Goal: Obtain resource: Obtain resource

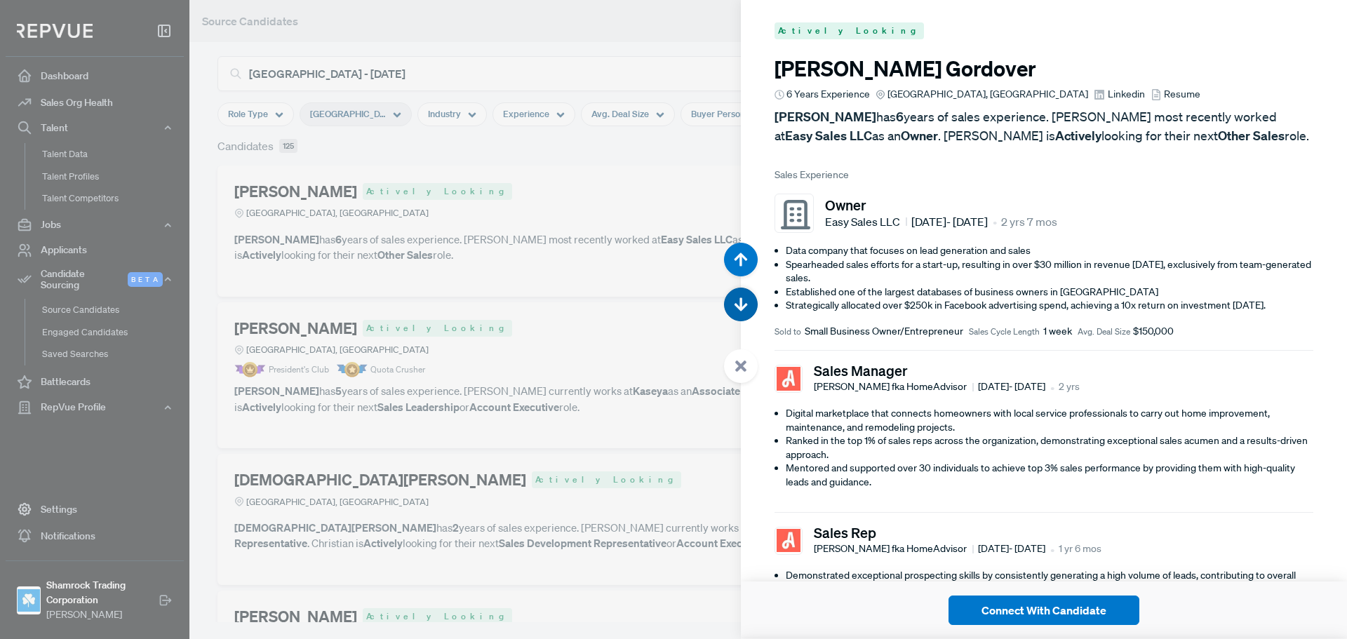
scroll to position [37060, 0]
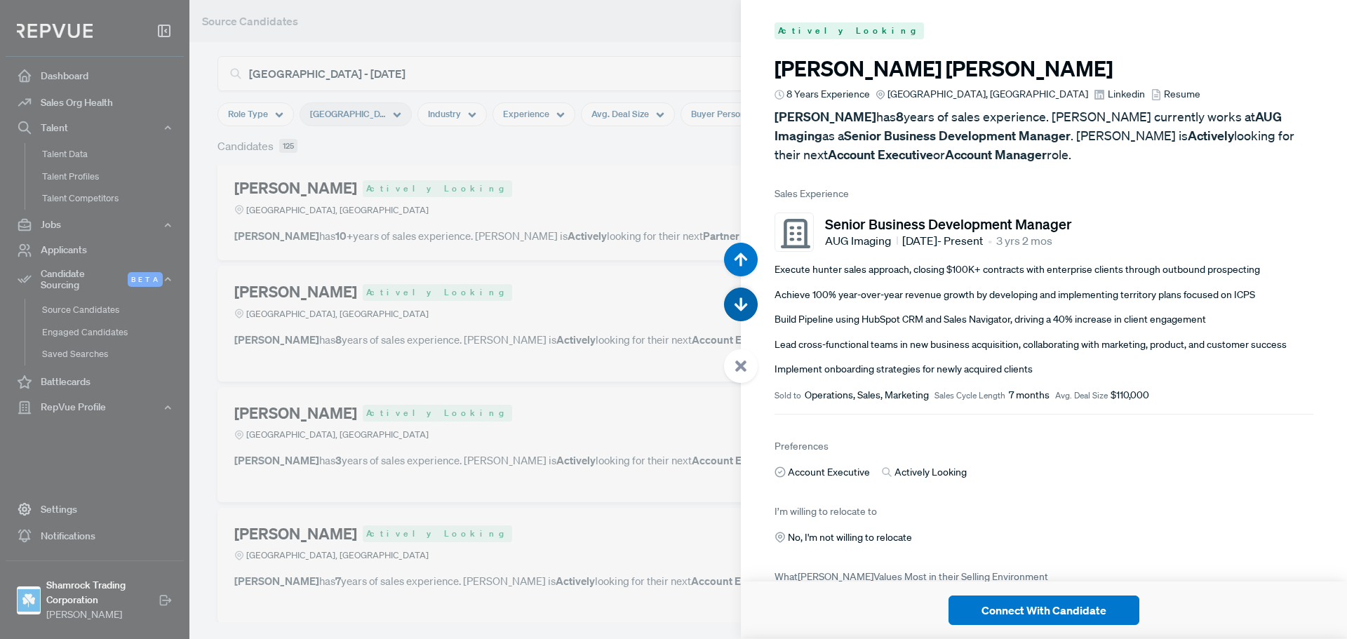
click at [745, 312] on button "button" at bounding box center [741, 305] width 34 height 34
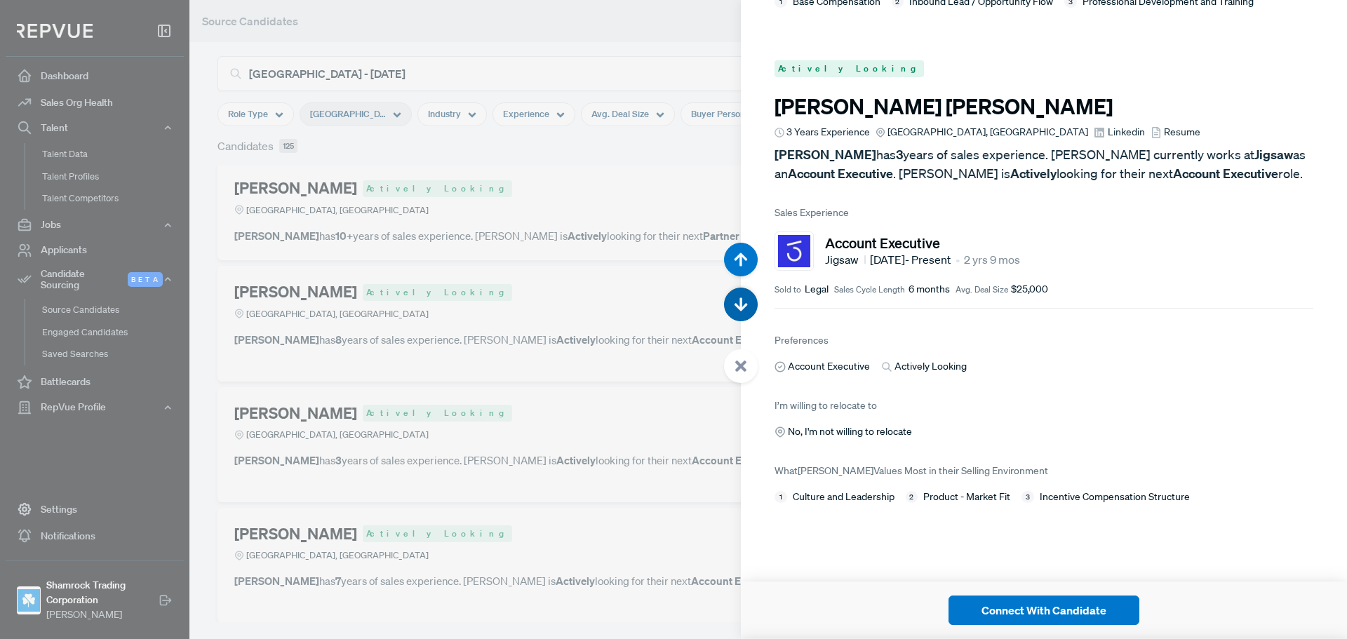
scroll to position [37699, 0]
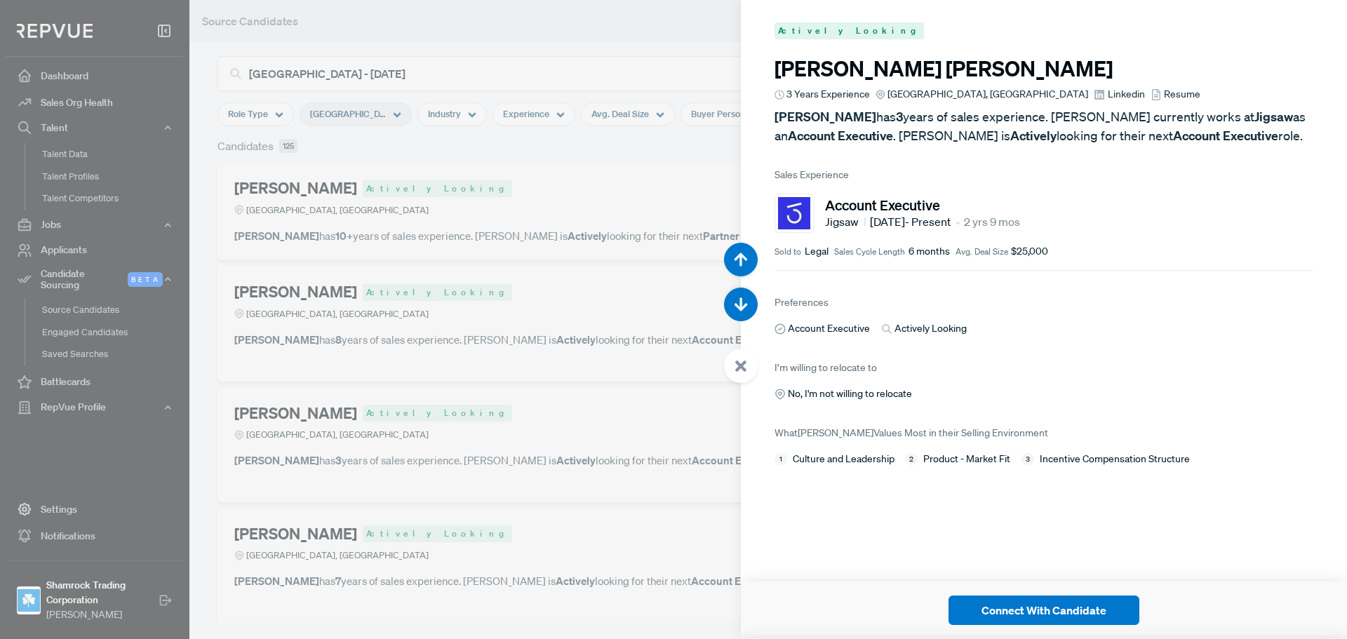
click at [1107, 95] on span "Linkedin" at bounding box center [1125, 94] width 37 height 15
click at [1164, 95] on span "Resume" at bounding box center [1182, 94] width 36 height 15
click at [740, 309] on use "button" at bounding box center [740, 304] width 13 height 13
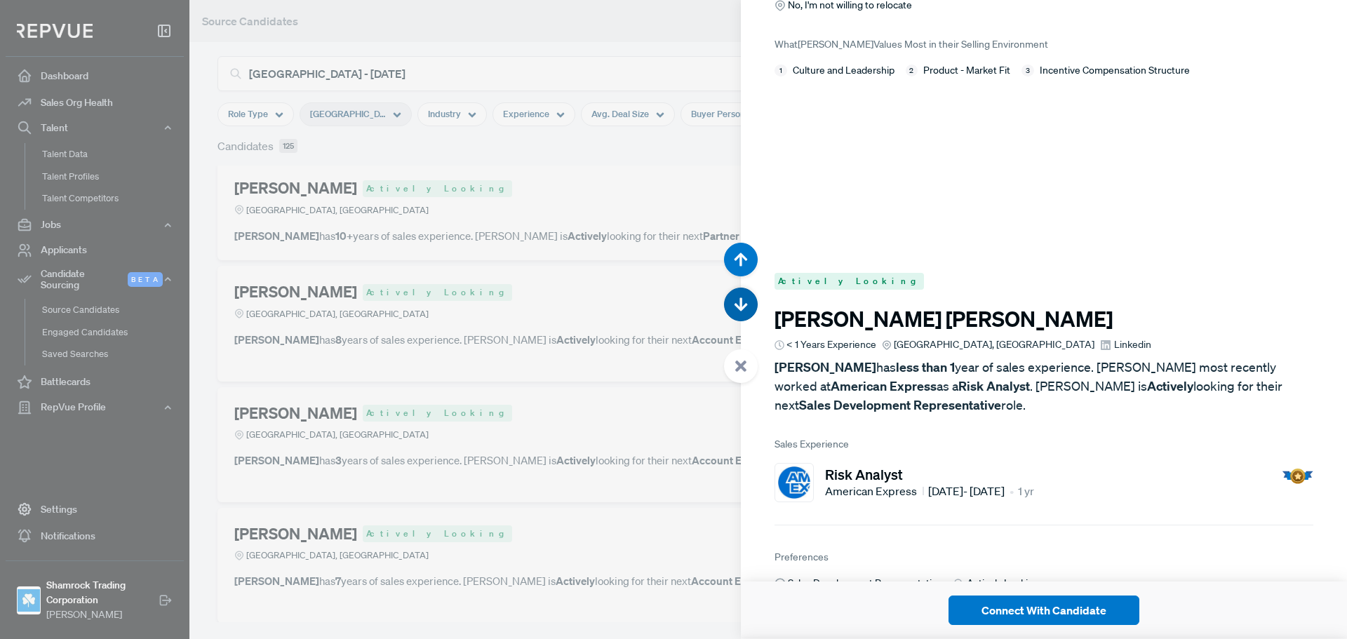
scroll to position [38338, 0]
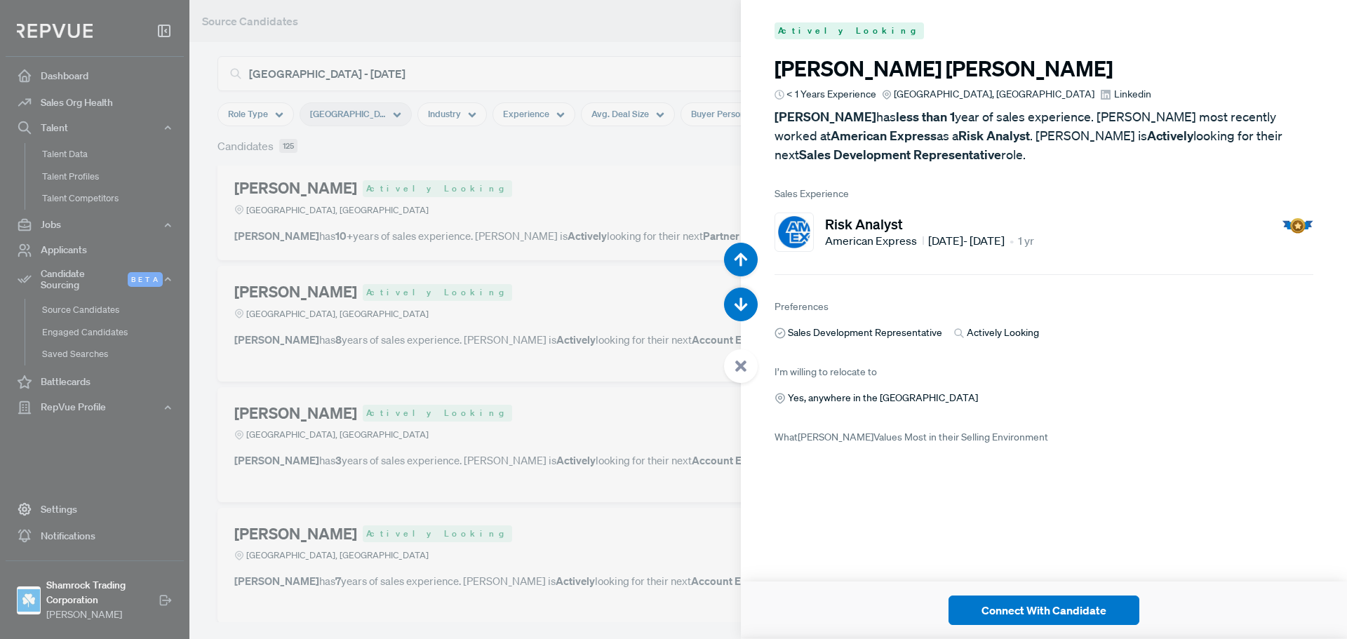
click at [1114, 93] on span "Linkedin" at bounding box center [1132, 94] width 37 height 15
click at [741, 298] on icon "button" at bounding box center [741, 305] width 14 height 14
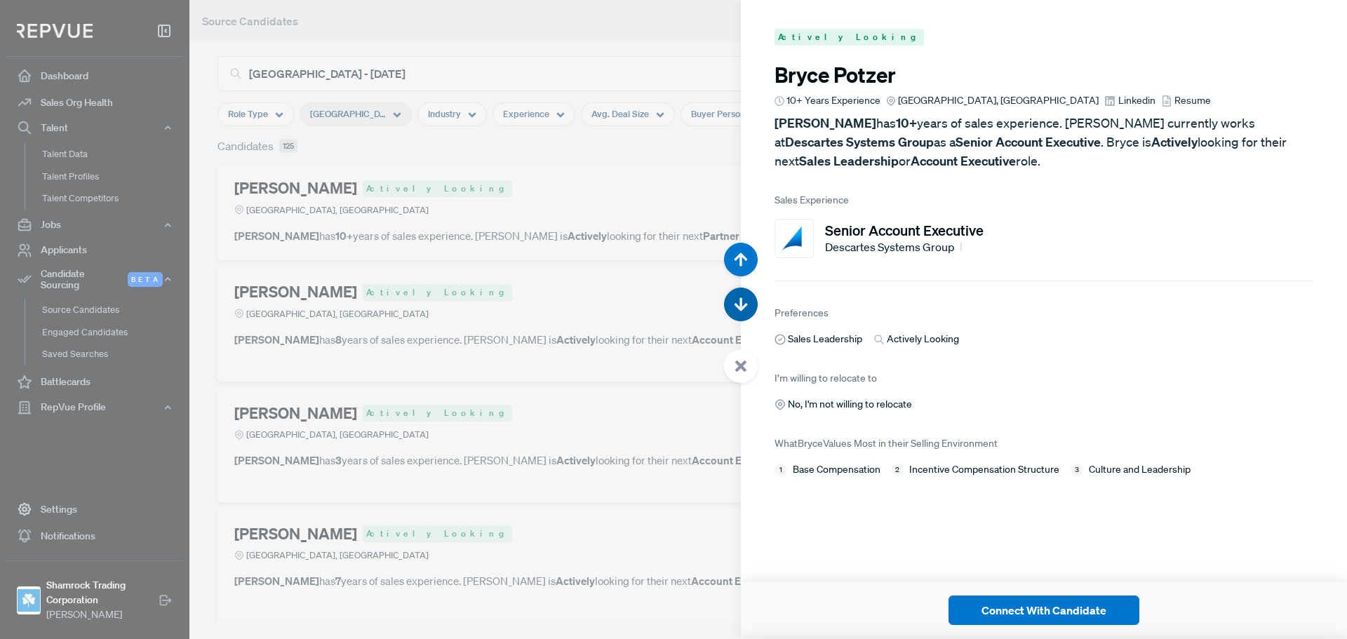
scroll to position [38976, 0]
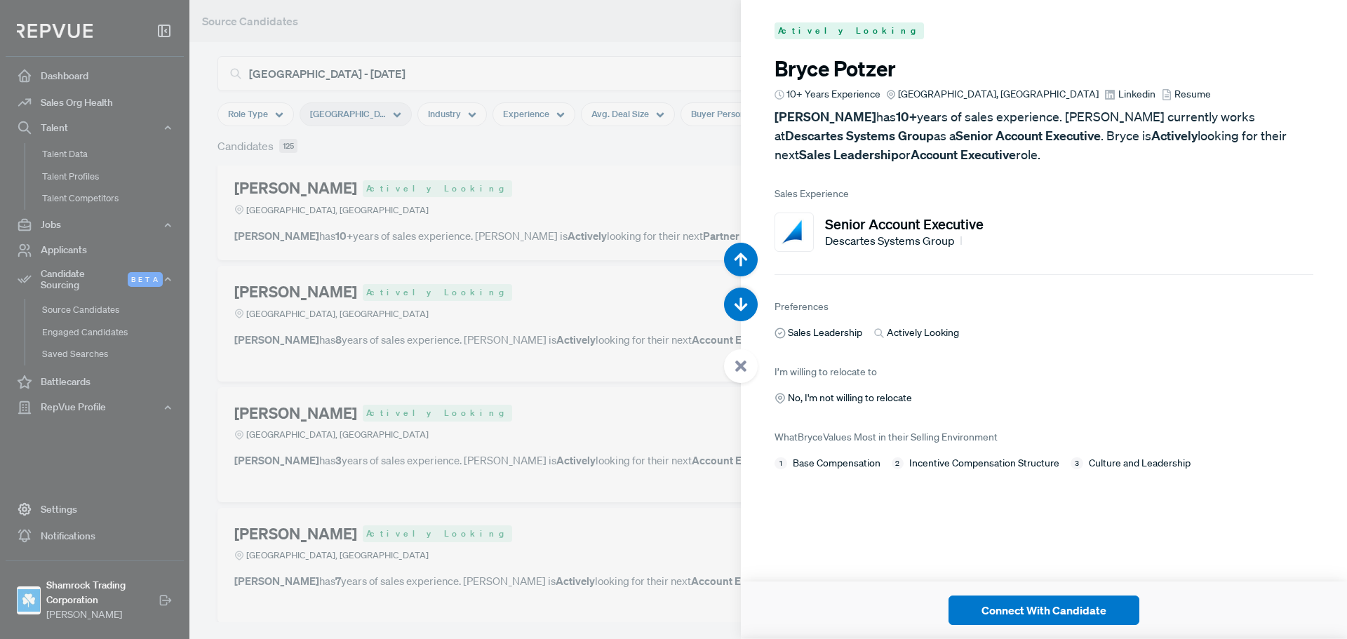
click at [1118, 91] on span "Linkedin" at bounding box center [1136, 94] width 37 height 15
click at [1174, 95] on span "Resume" at bounding box center [1192, 94] width 36 height 15
click at [748, 312] on button "button" at bounding box center [741, 305] width 34 height 34
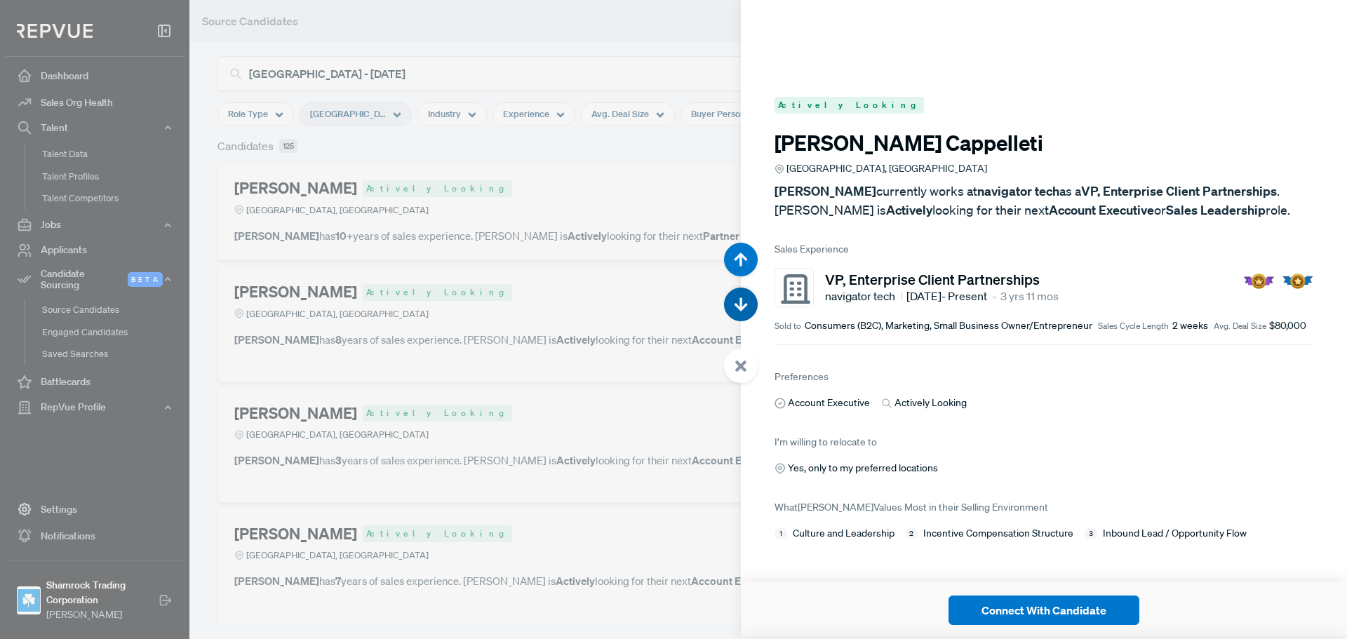
scroll to position [39615, 0]
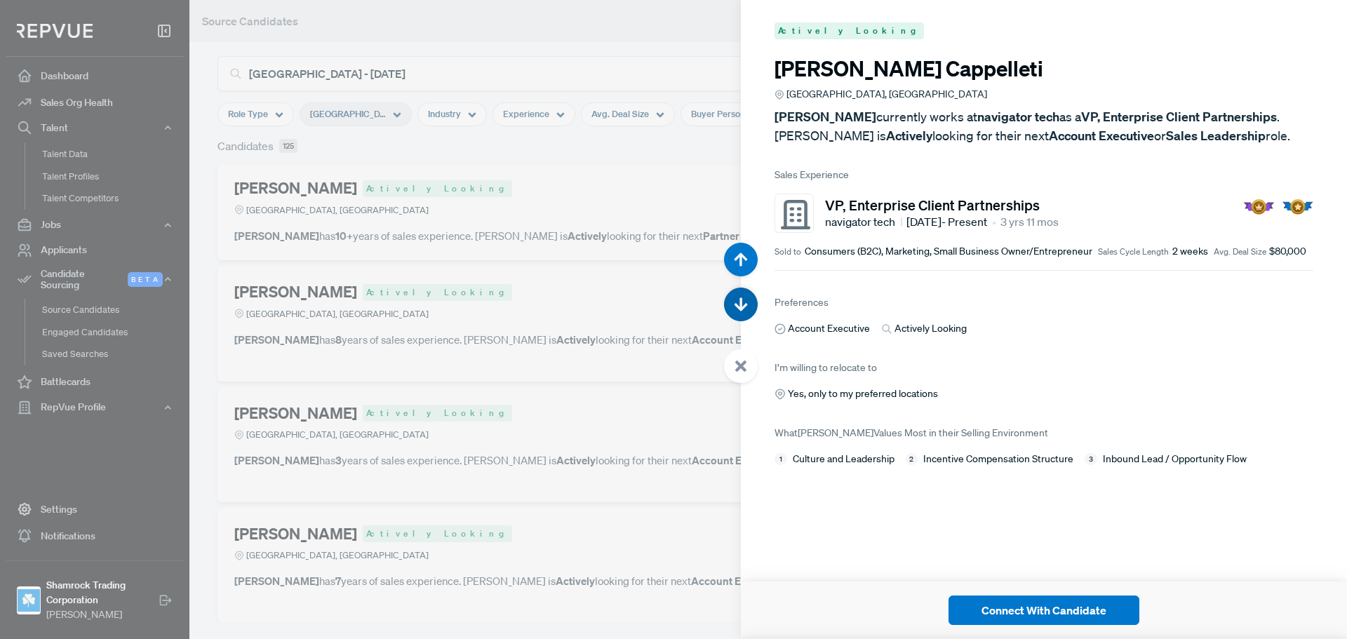
click at [748, 312] on button "button" at bounding box center [741, 305] width 34 height 34
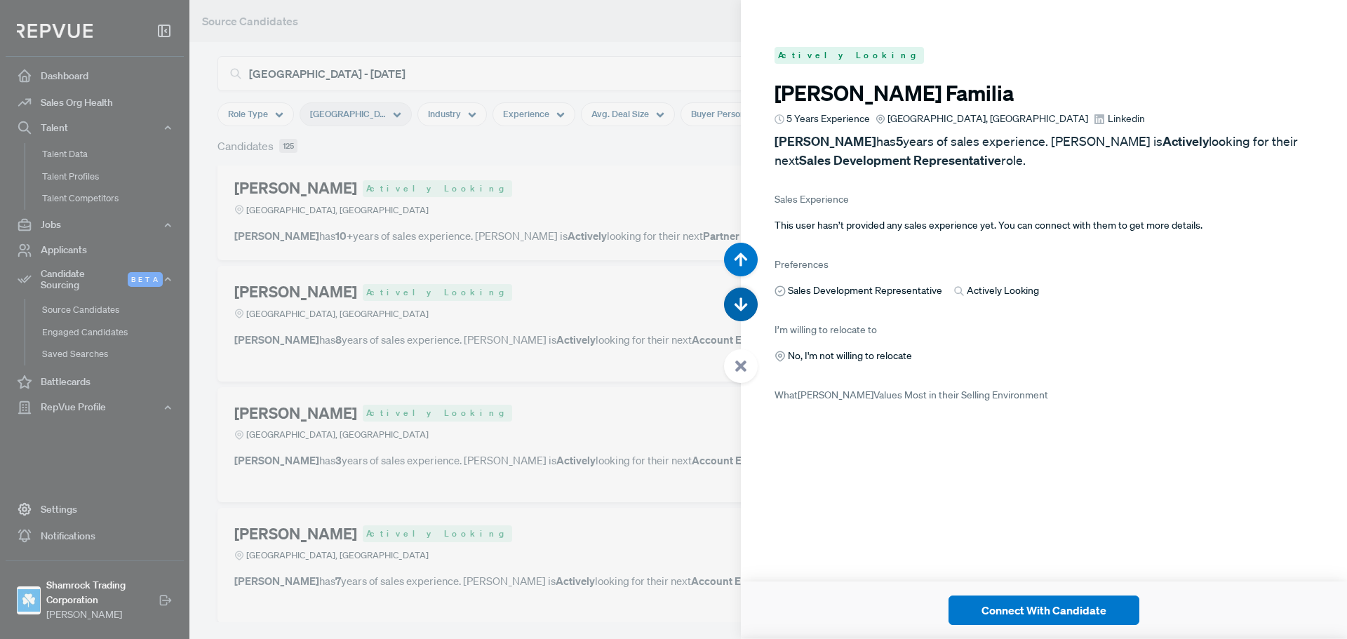
scroll to position [40254, 0]
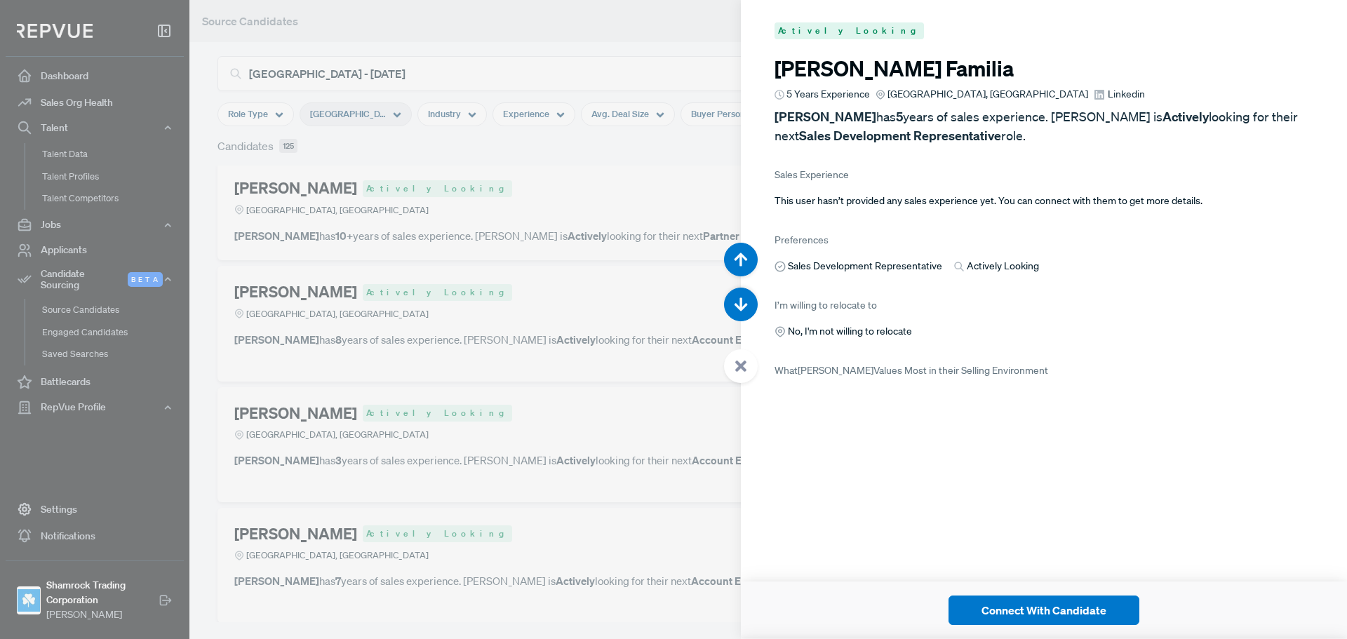
click at [1107, 88] on span "Linkedin" at bounding box center [1125, 94] width 37 height 15
